Goal: Find specific page/section: Find specific page/section

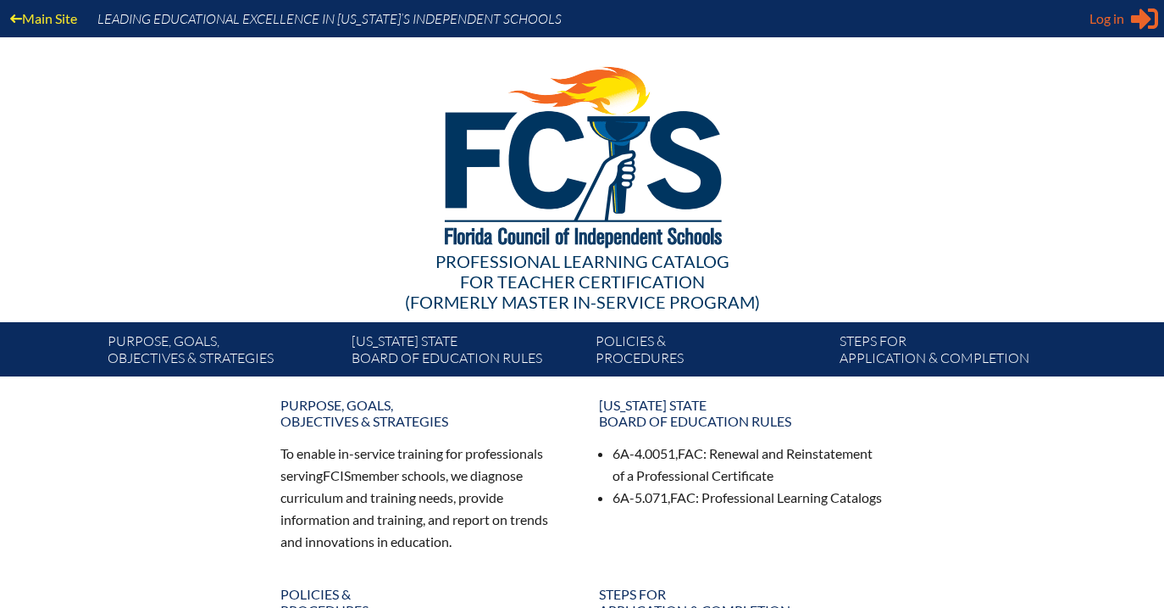
type input "[EMAIL_ADDRESS][DOMAIN_NAME]"
click at [1122, 19] on span "Log in" at bounding box center [1107, 18] width 35 height 20
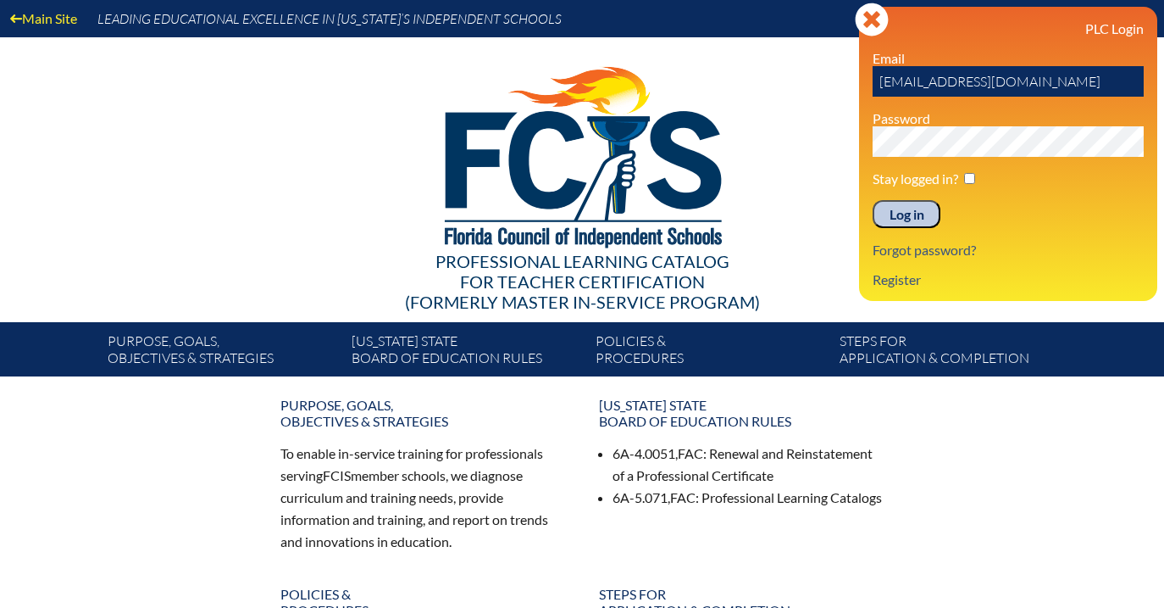
click at [911, 218] on input "Log in" at bounding box center [907, 214] width 68 height 29
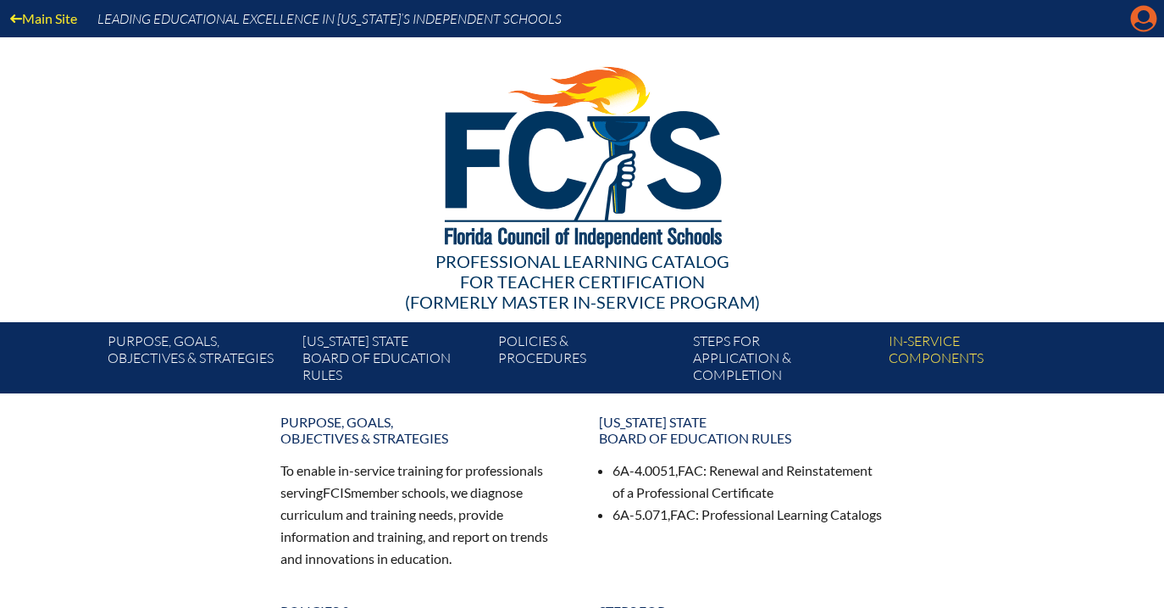
click at [1142, 17] on icon "Manage account" at bounding box center [1143, 18] width 27 height 27
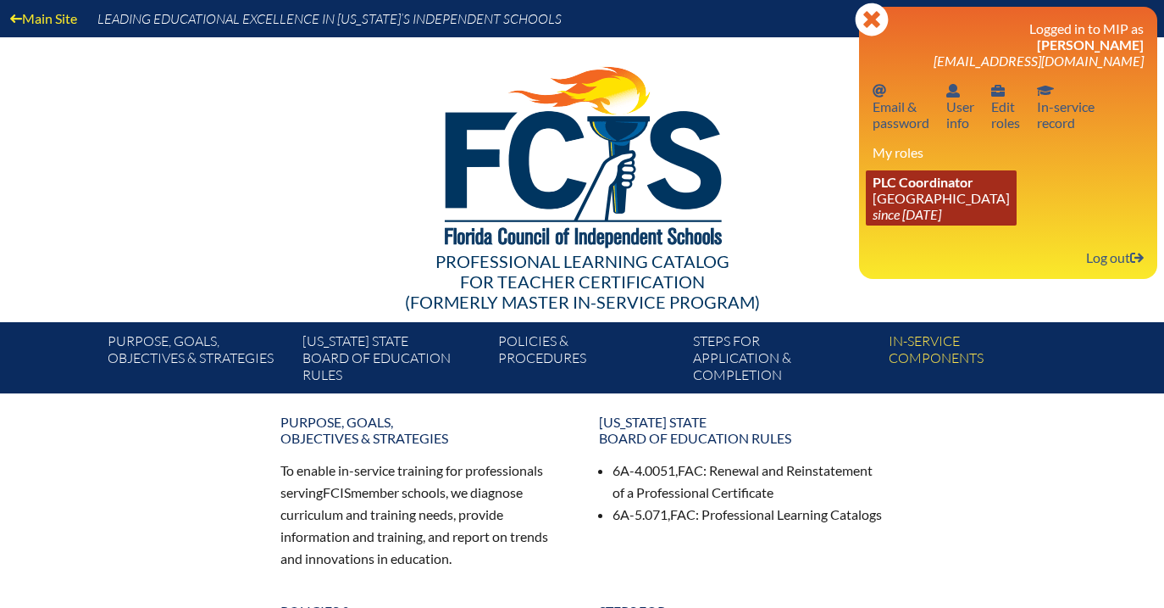
click at [935, 198] on link "PLC Coordinator [GEOGRAPHIC_DATA] since [DATE]" at bounding box center [941, 197] width 151 height 55
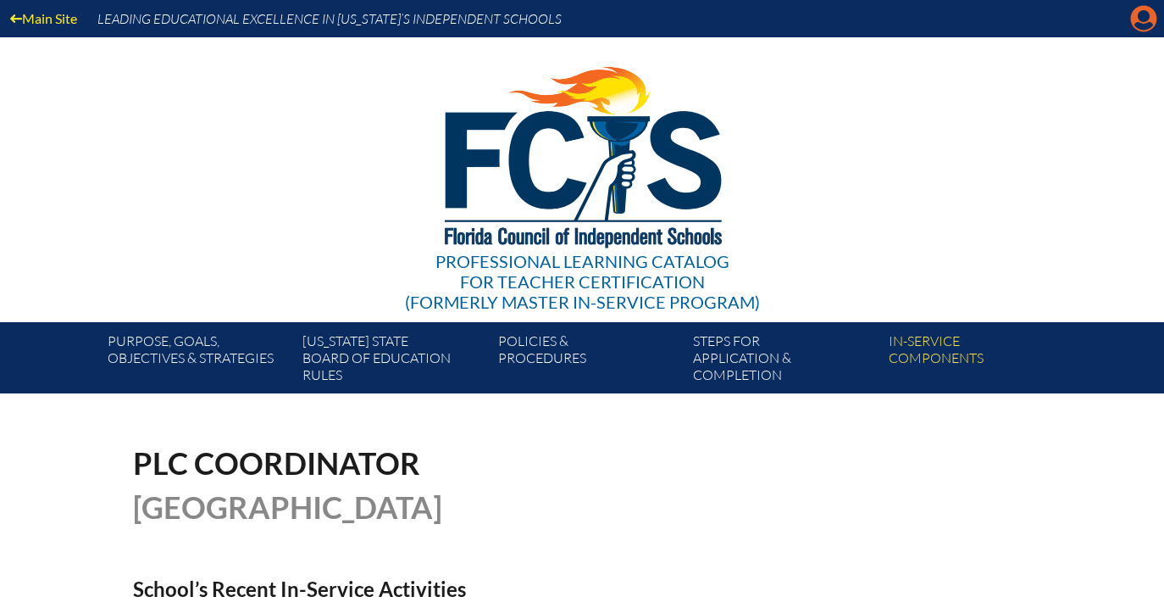
click at [1143, 17] on icon "Manage account" at bounding box center [1143, 18] width 27 height 27
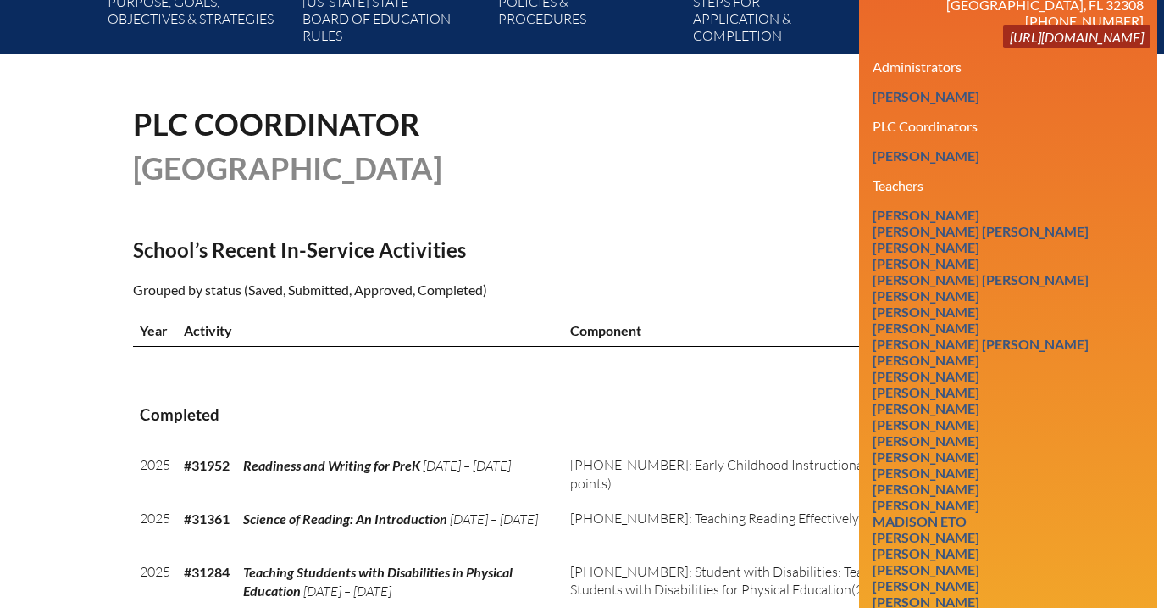
scroll to position [349, 0]
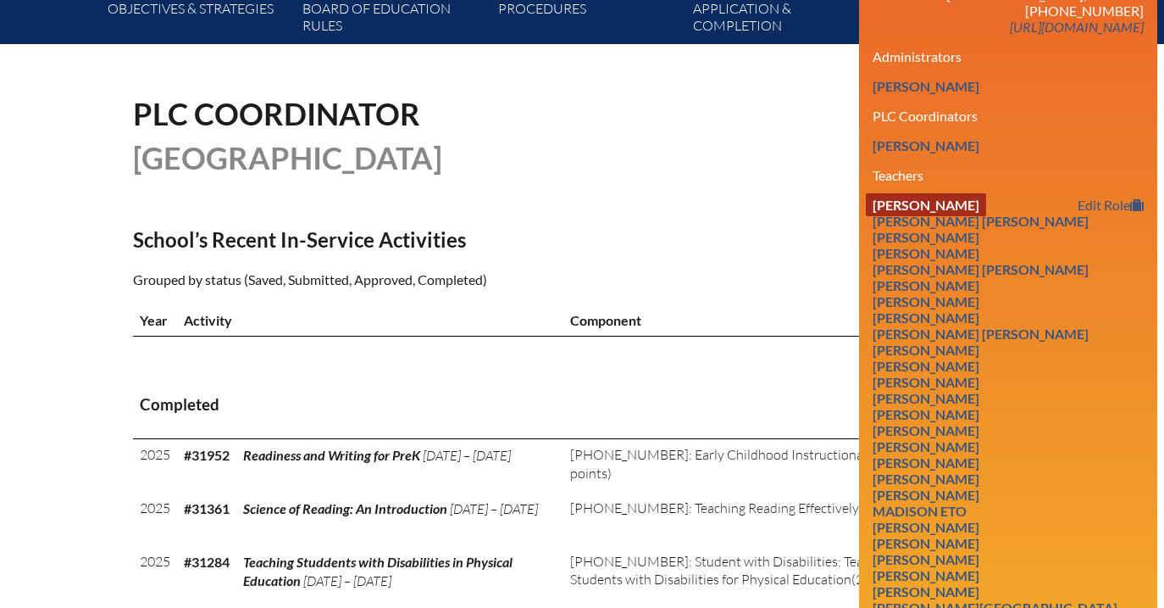
click at [932, 216] on link "[PERSON_NAME]" at bounding box center [926, 204] width 120 height 23
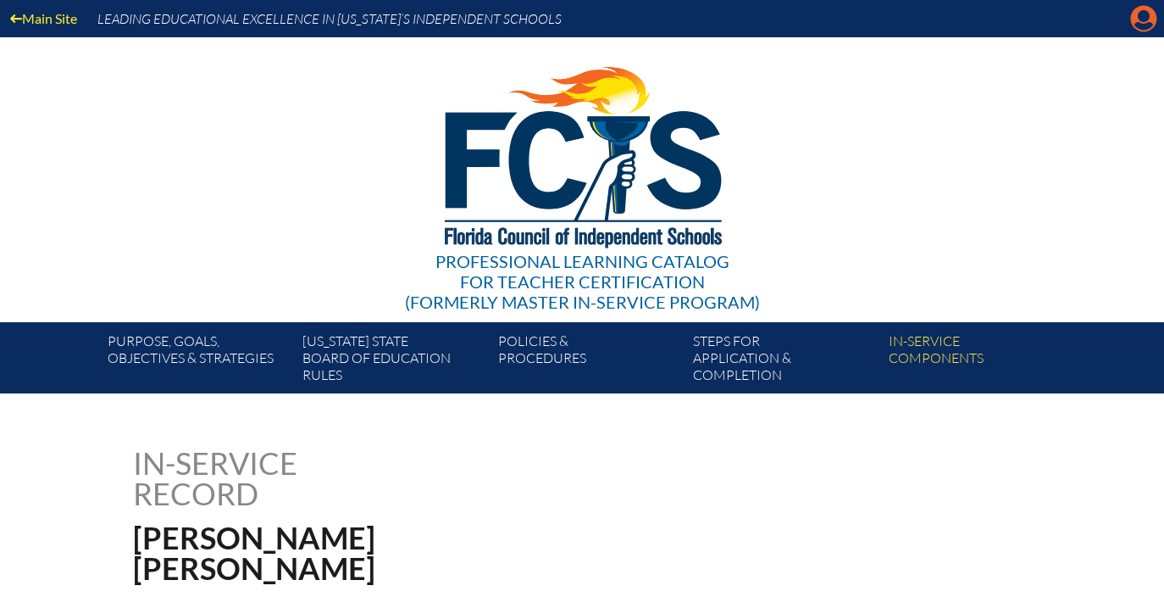
click at [1147, 17] on icon "Manage account" at bounding box center [1143, 18] width 27 height 27
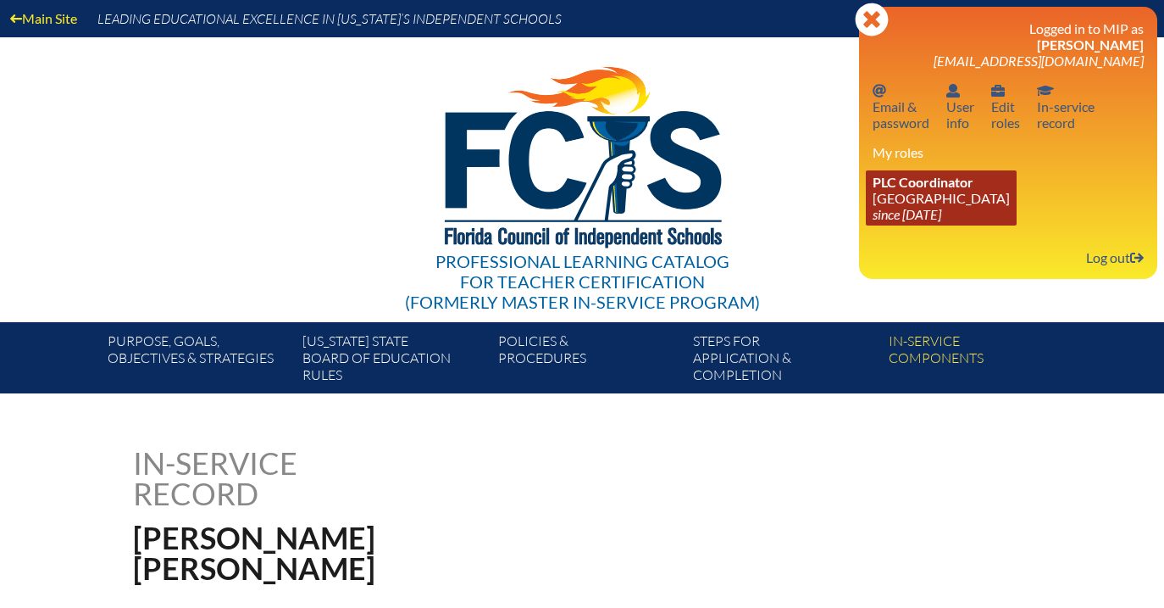
click at [962, 197] on link "PLC Coordinator [GEOGRAPHIC_DATA] since [DATE]" at bounding box center [941, 197] width 151 height 55
click at [908, 199] on link "PLC Coordinator Holy Comforter Episcopal School since 2006 Jun 1" at bounding box center [941, 197] width 151 height 55
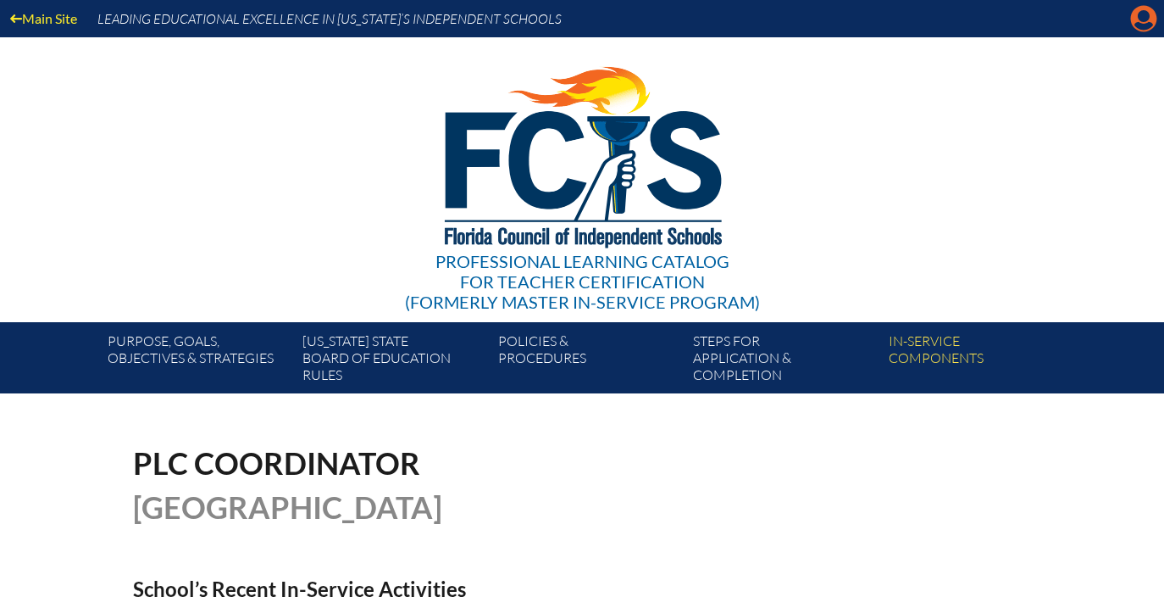
click at [1145, 19] on icon "Manage account" at bounding box center [1143, 18] width 27 height 27
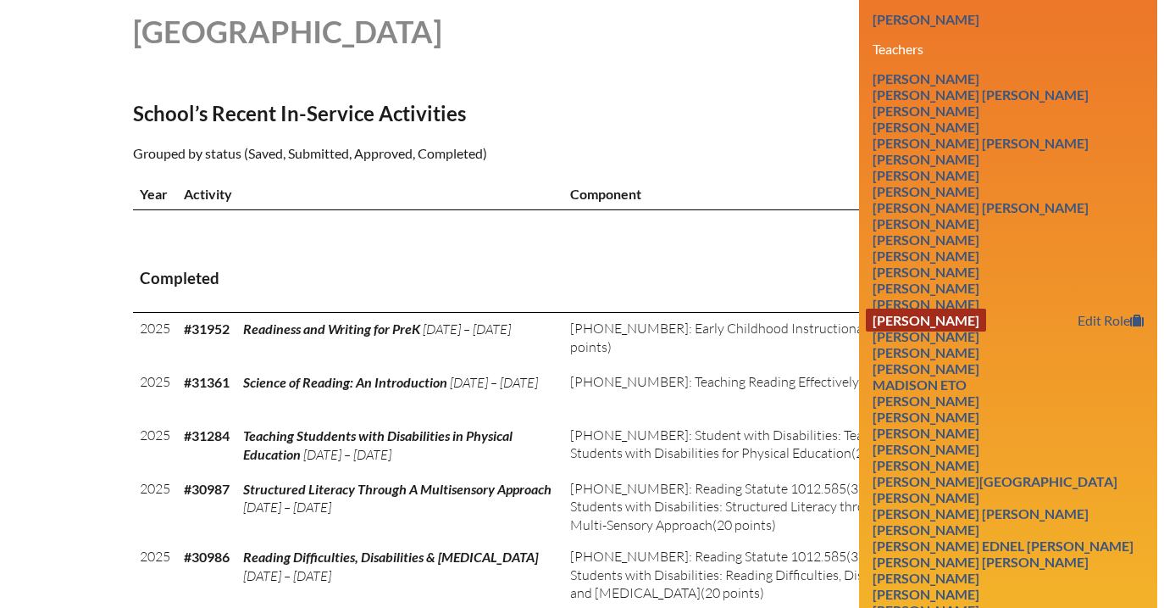
scroll to position [480, 0]
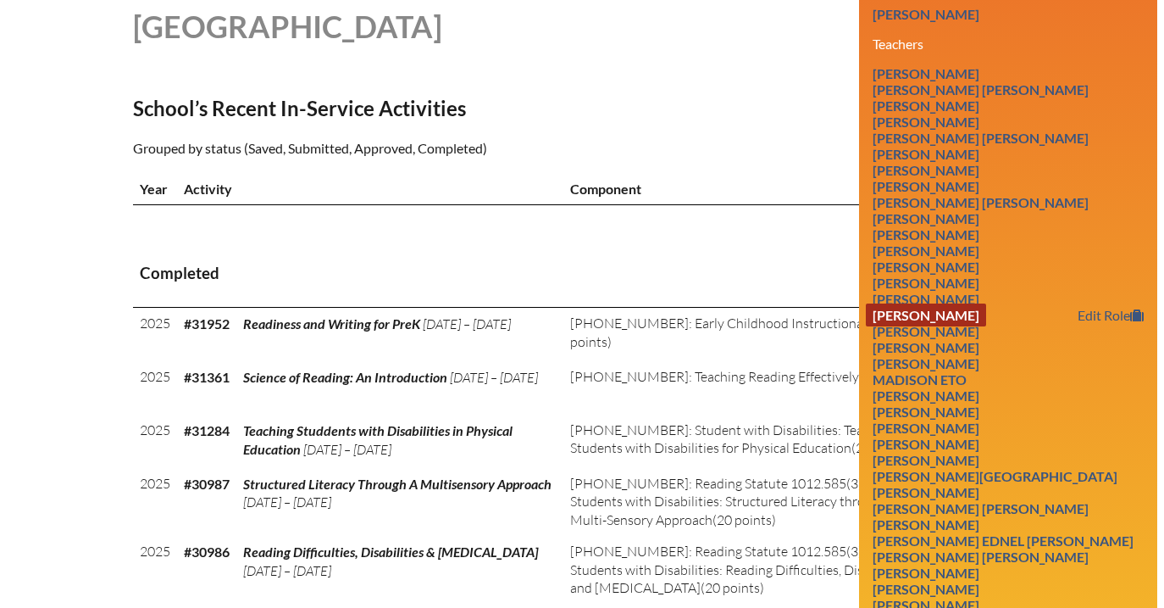
click at [953, 326] on link "Ashley DeGuire" at bounding box center [926, 314] width 120 height 23
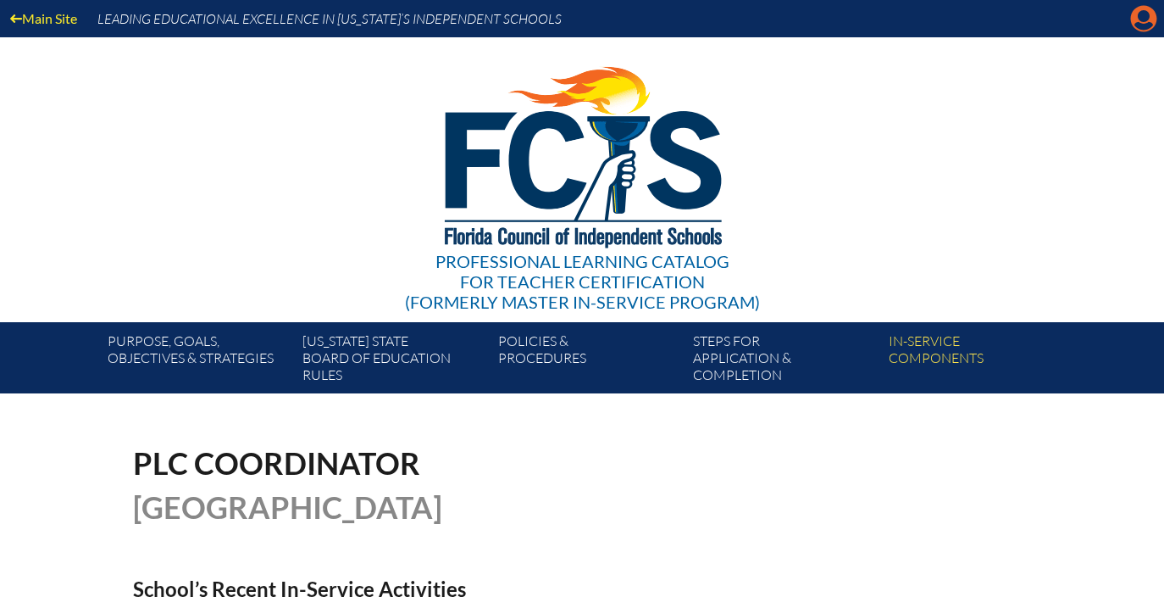
click at [1140, 22] on icon "Manage account" at bounding box center [1143, 18] width 27 height 27
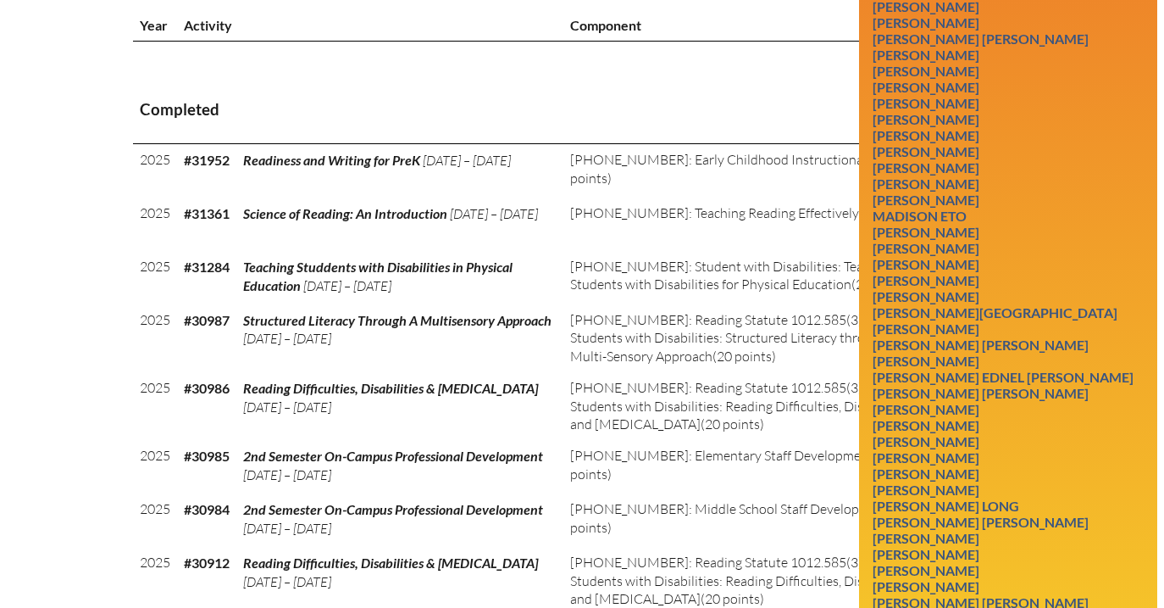
scroll to position [645, 0]
click at [948, 291] on link "Elizabeth Hatchett" at bounding box center [926, 279] width 120 height 23
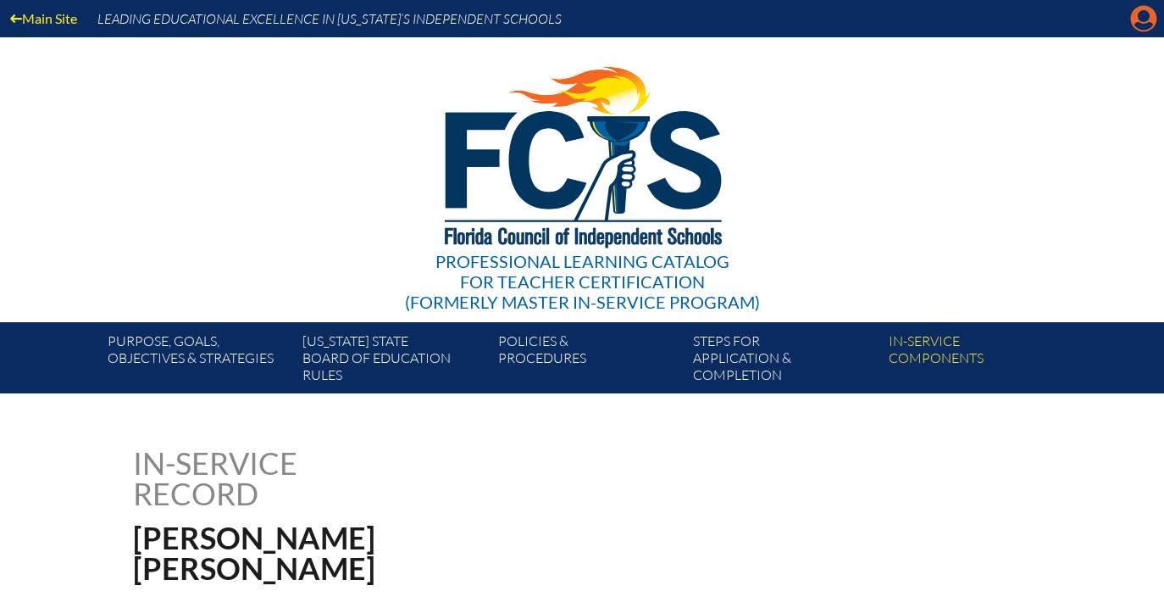
click at [1144, 20] on icon "Manage account" at bounding box center [1143, 18] width 27 height 27
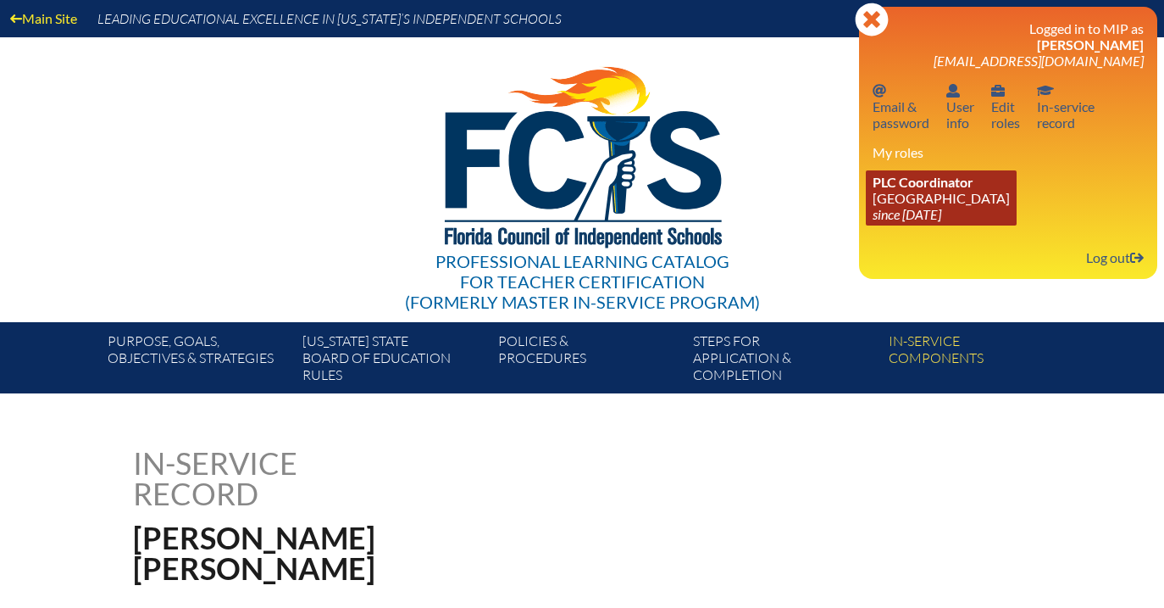
click at [973, 192] on link "PLC Coordinator [GEOGRAPHIC_DATA] since [DATE]" at bounding box center [941, 197] width 151 height 55
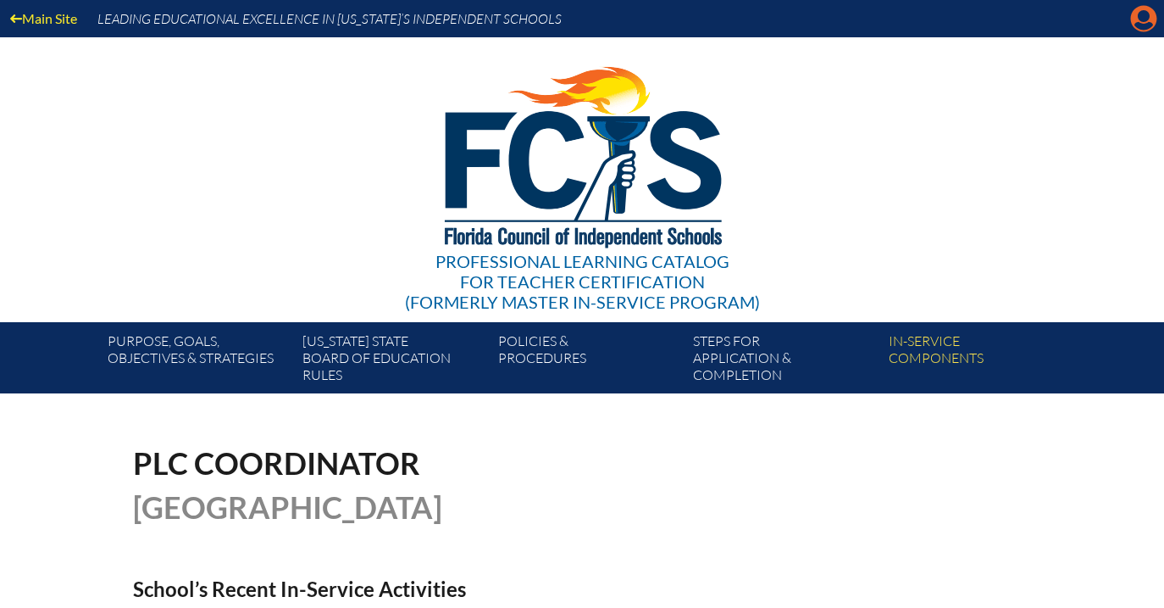
click at [1147, 13] on icon "Manage account" at bounding box center [1143, 18] width 27 height 27
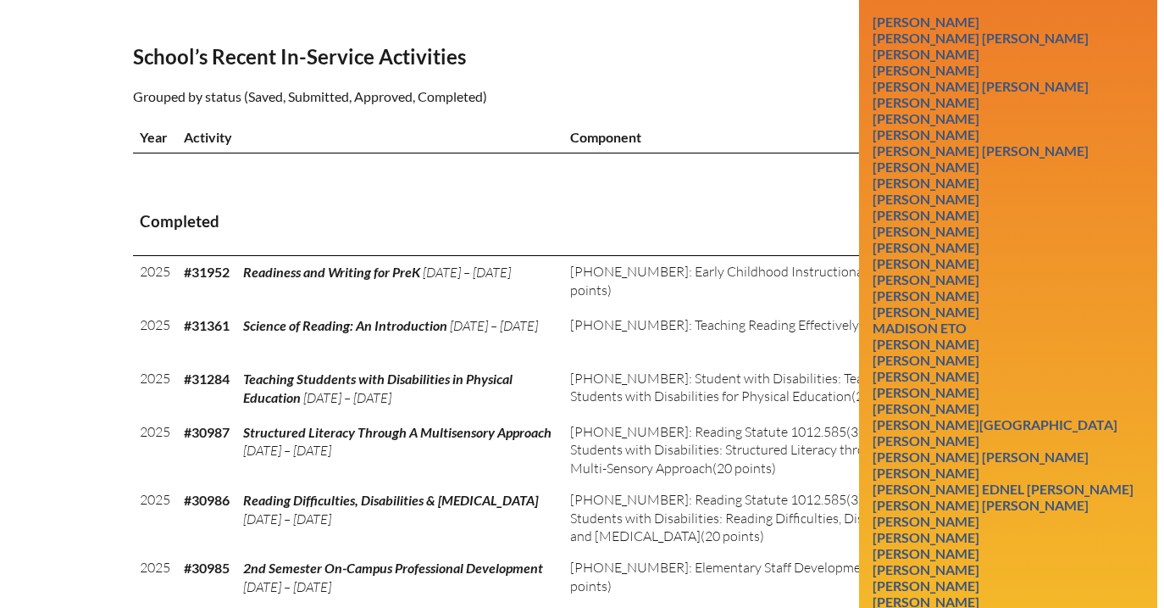
scroll to position [764, 0]
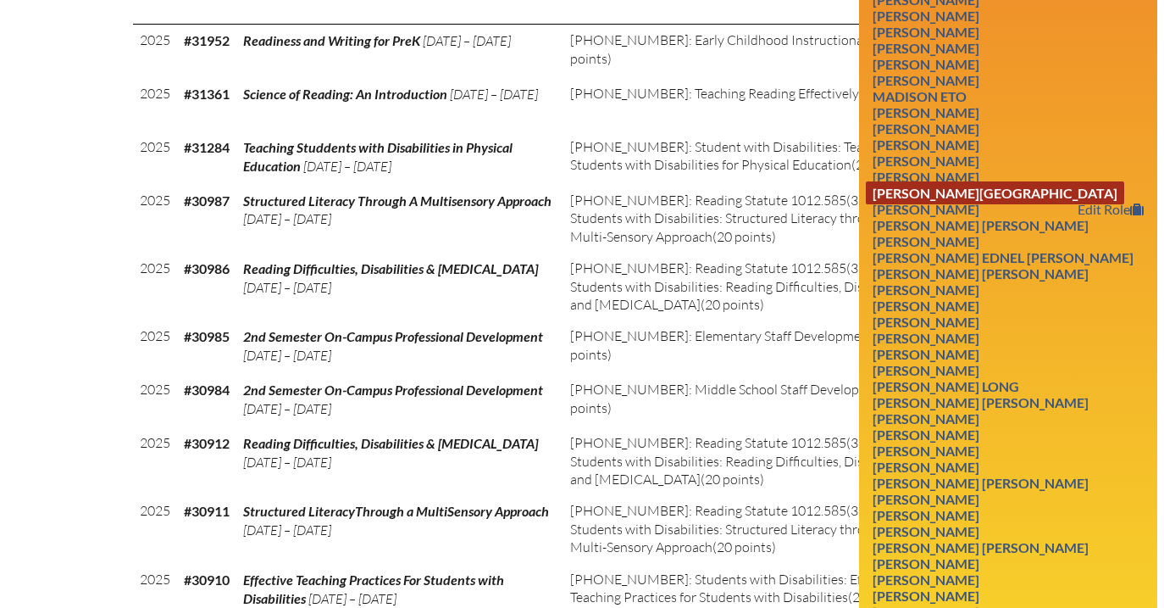
click at [979, 204] on link "[PERSON_NAME][GEOGRAPHIC_DATA]" at bounding box center [995, 192] width 258 height 23
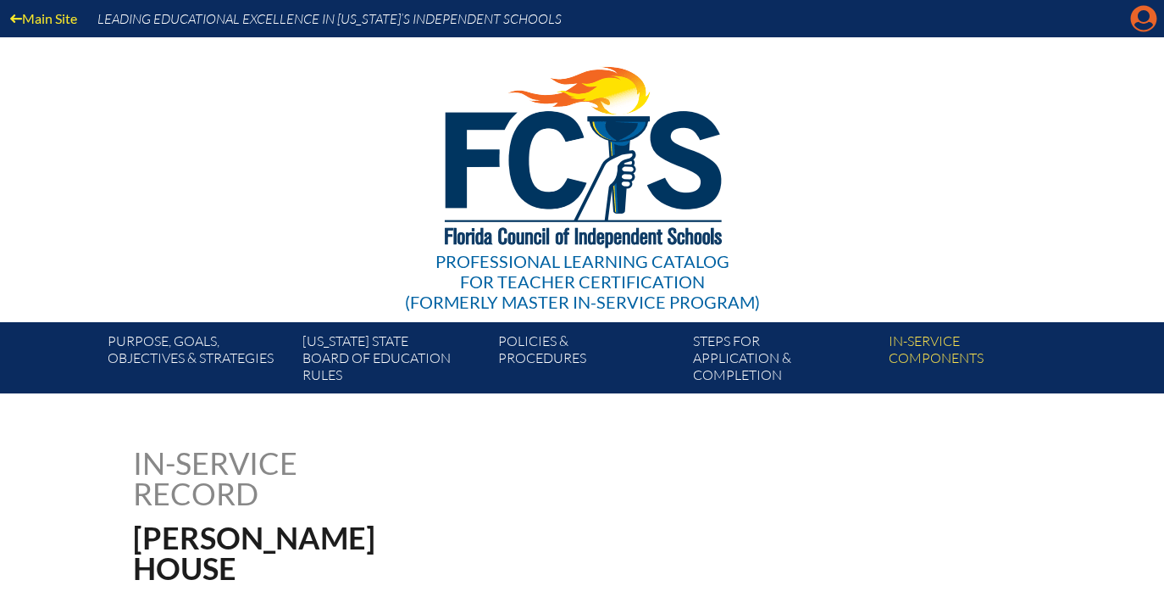
click at [1152, 10] on icon at bounding box center [1144, 19] width 26 height 26
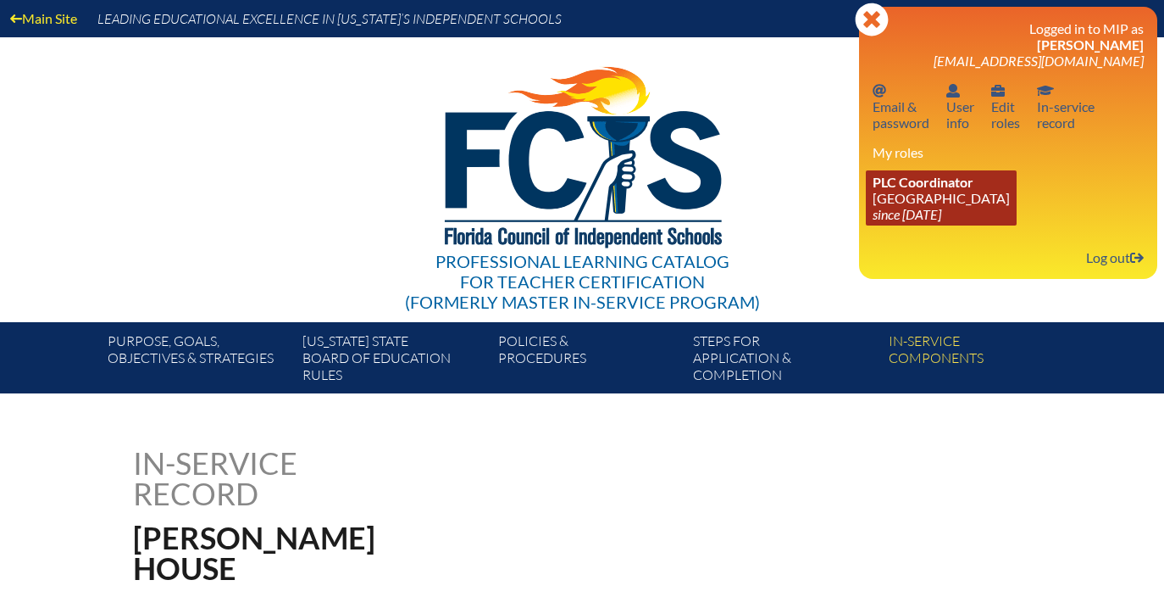
click at [925, 202] on link "PLC Coordinator Holy Comforter Episcopal School since 2006 Jun 1" at bounding box center [941, 197] width 151 height 55
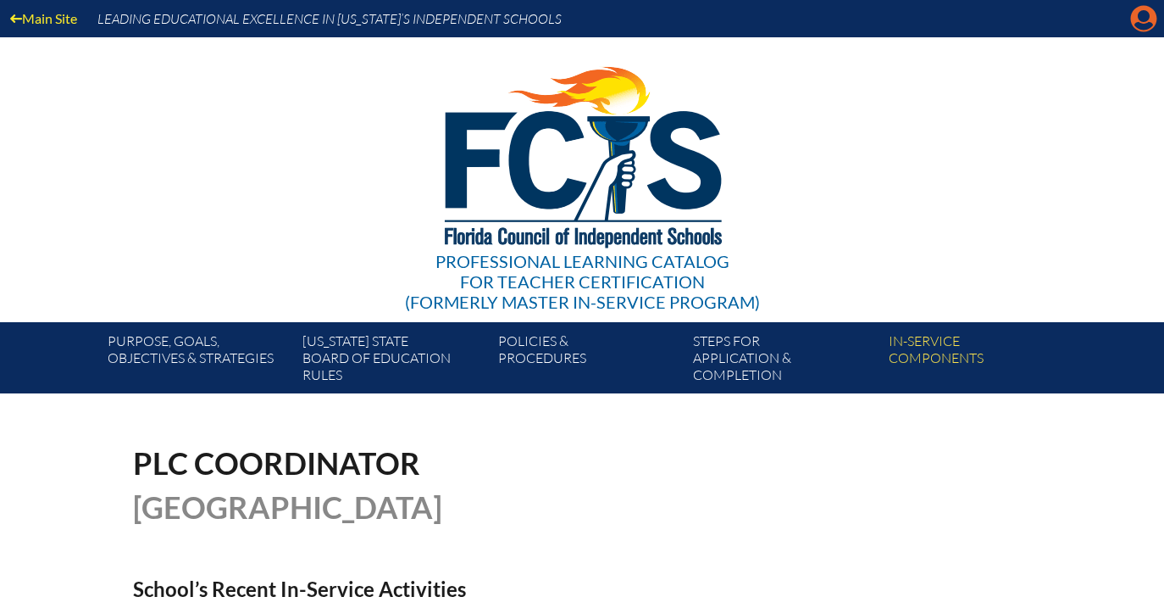
click at [1138, 21] on icon at bounding box center [1144, 19] width 26 height 26
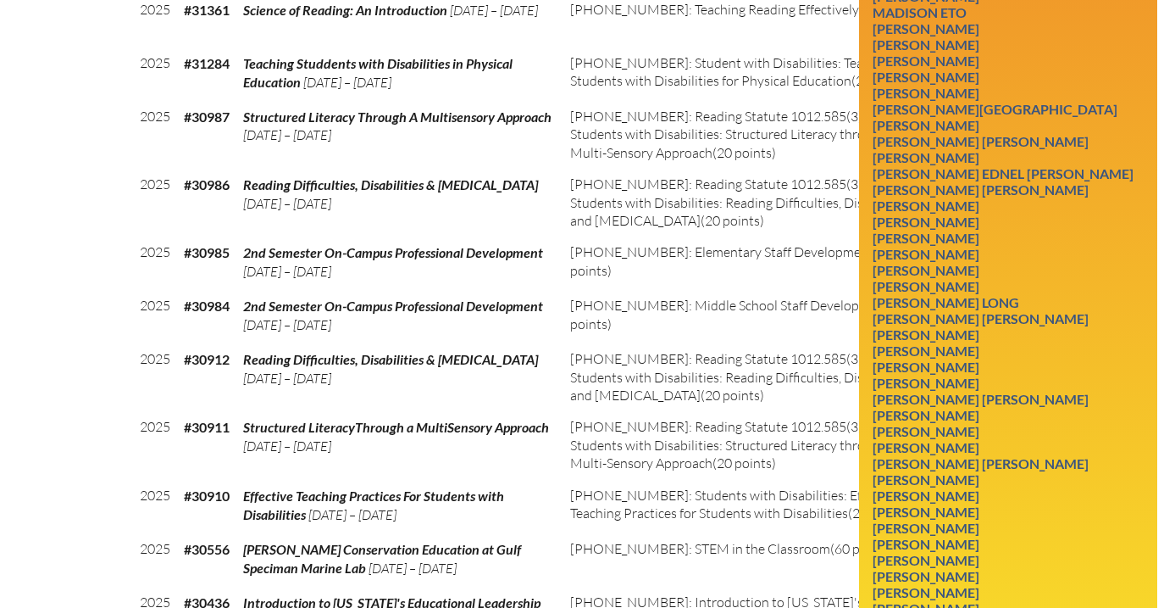
scroll to position [987, 0]
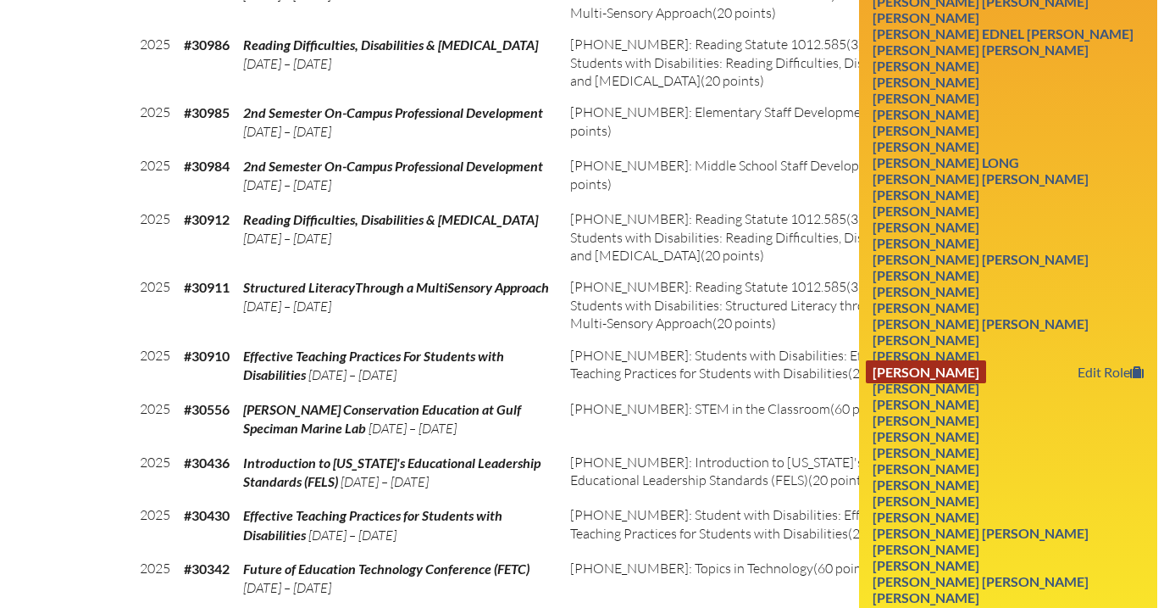
click at [957, 383] on link "Christa Perkins" at bounding box center [926, 371] width 120 height 23
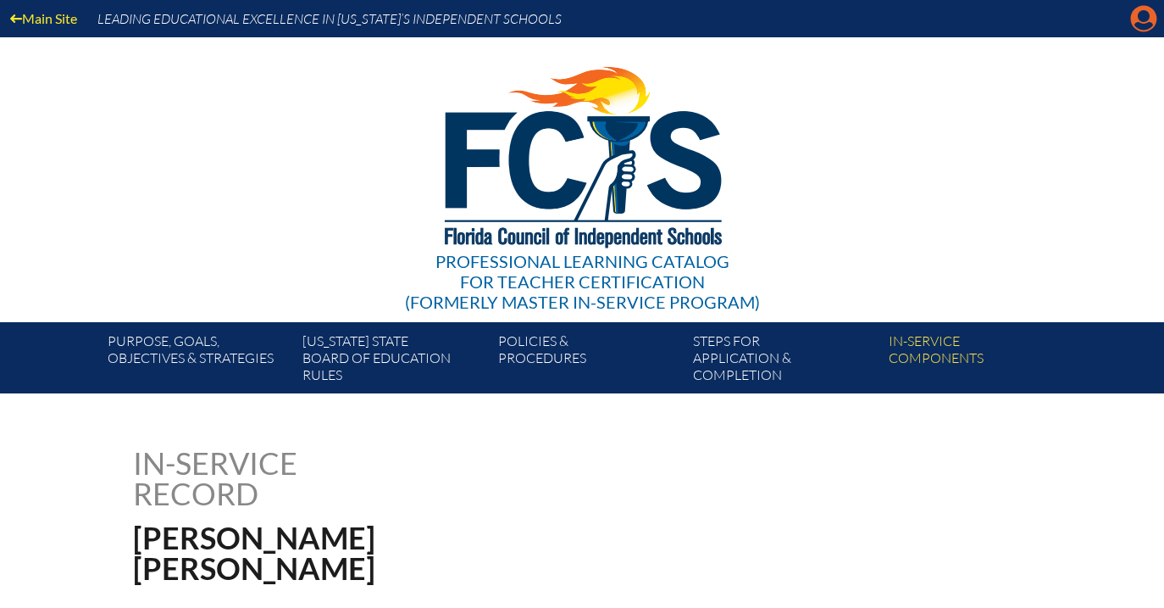
click at [1143, 22] on icon at bounding box center [1144, 19] width 26 height 26
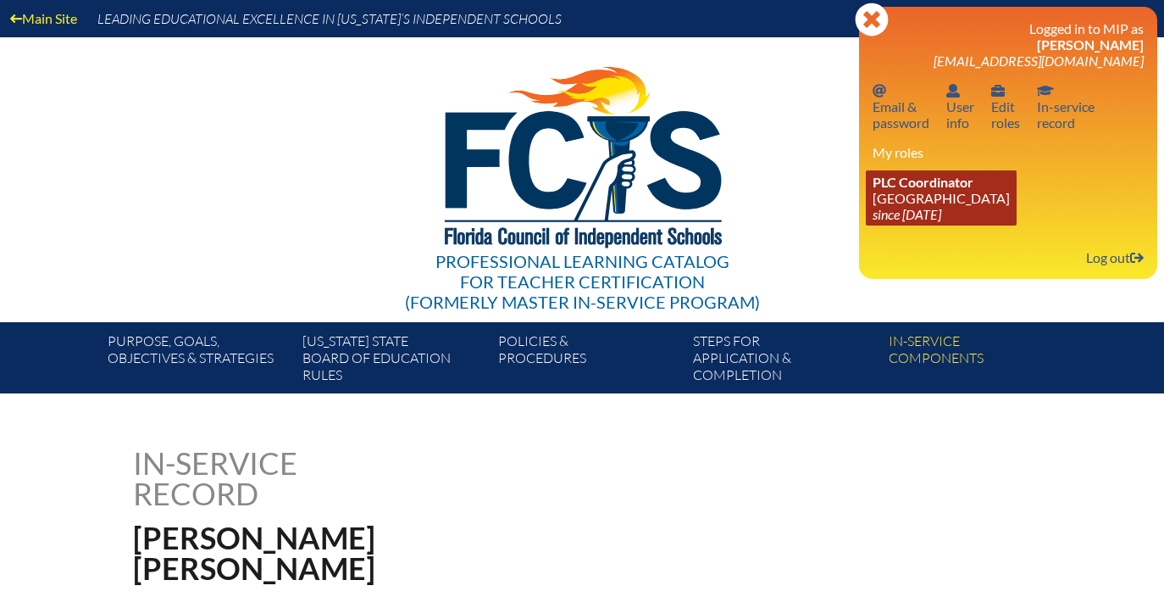
click at [941, 209] on icon "since [DATE]" at bounding box center [907, 214] width 69 height 16
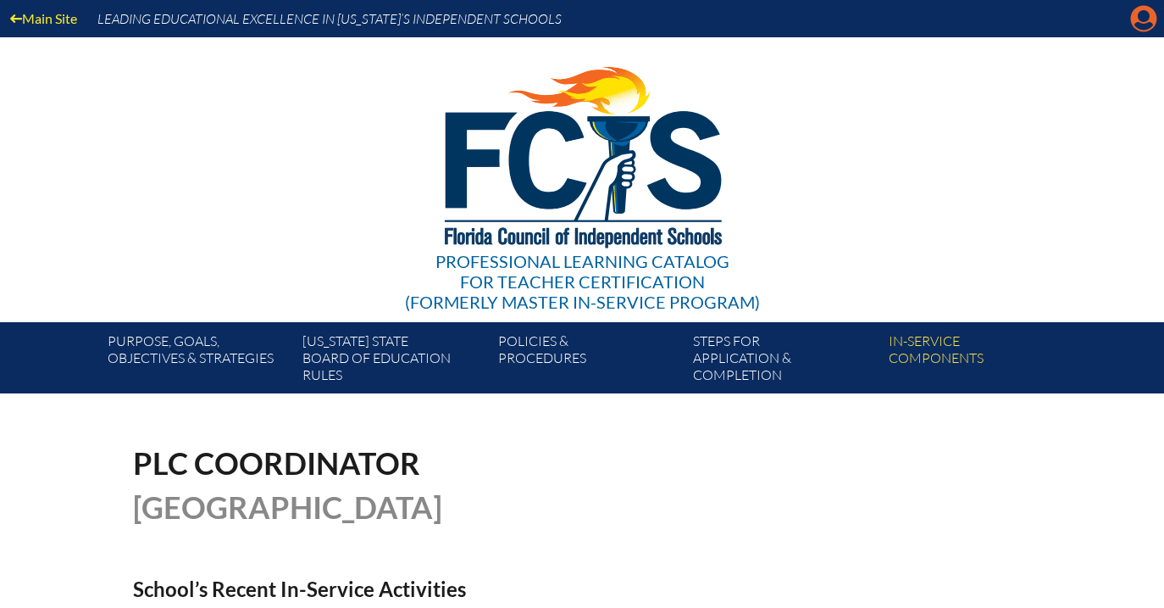
click at [1148, 21] on icon at bounding box center [1144, 19] width 26 height 26
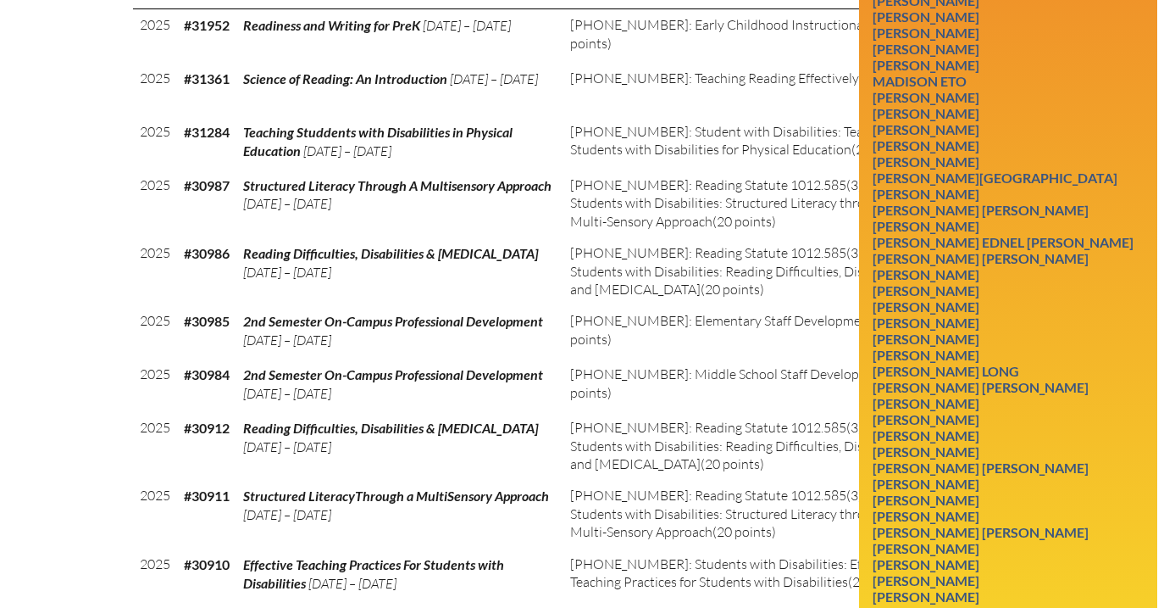
scroll to position [940, 0]
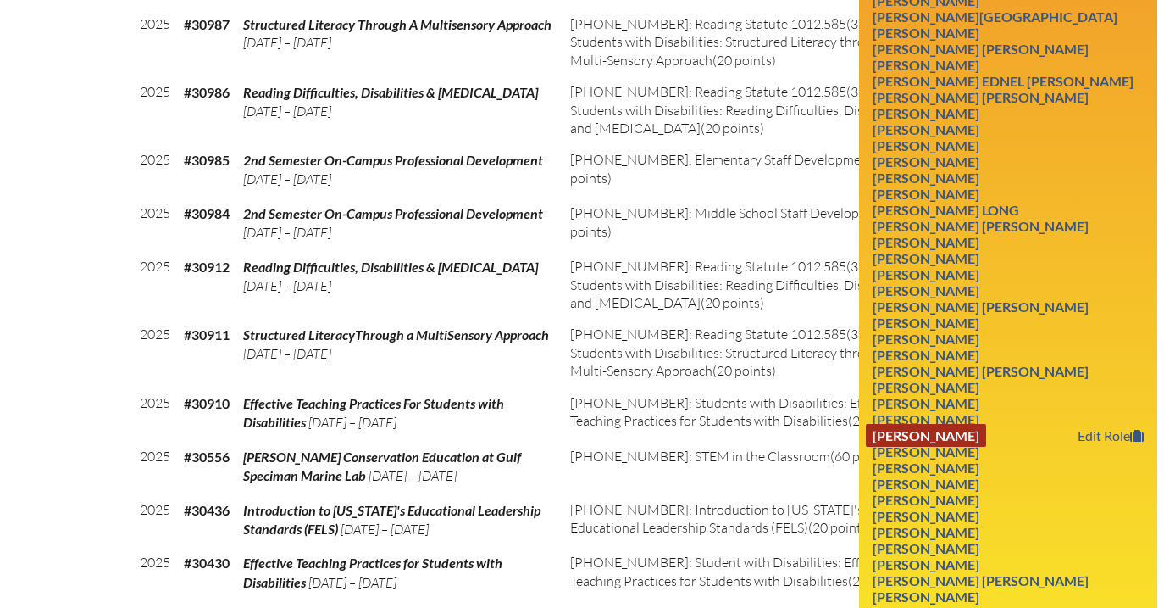
click at [962, 447] on link "Michele Proctor" at bounding box center [926, 435] width 120 height 23
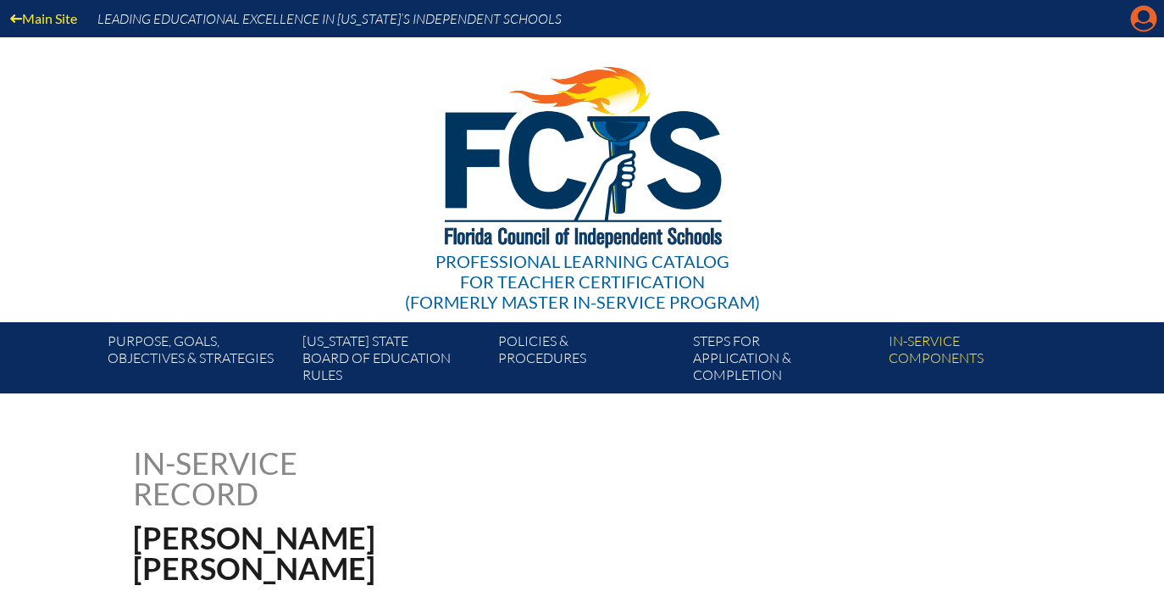
click at [1147, 19] on icon "Manage account" at bounding box center [1143, 18] width 27 height 27
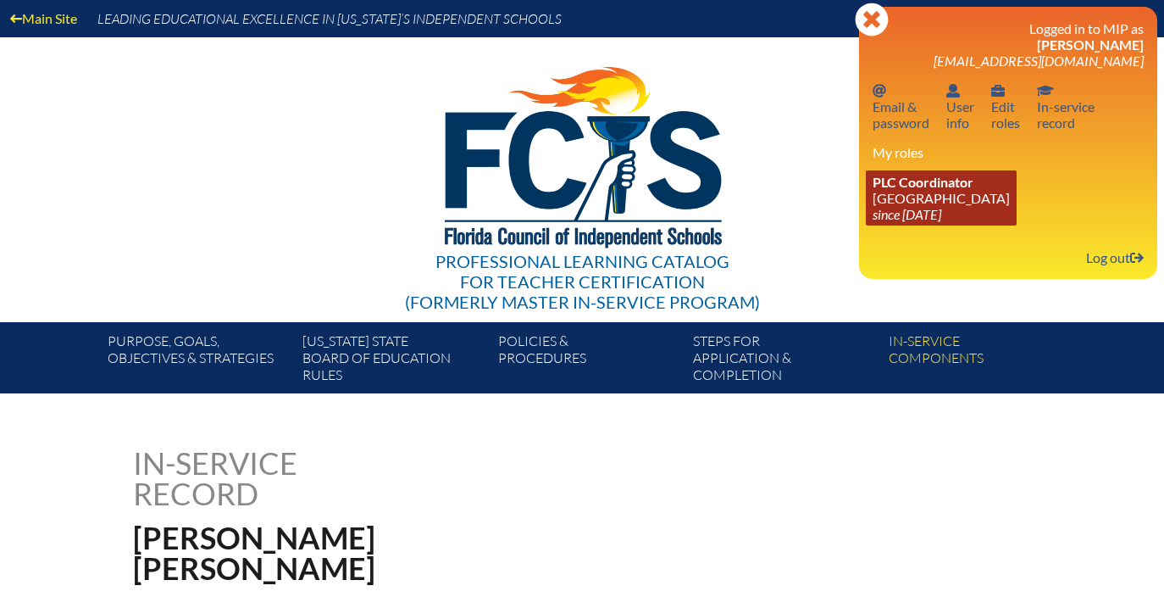
click at [941, 215] on icon "since [DATE]" at bounding box center [907, 214] width 69 height 16
